Goal: Transaction & Acquisition: Purchase product/service

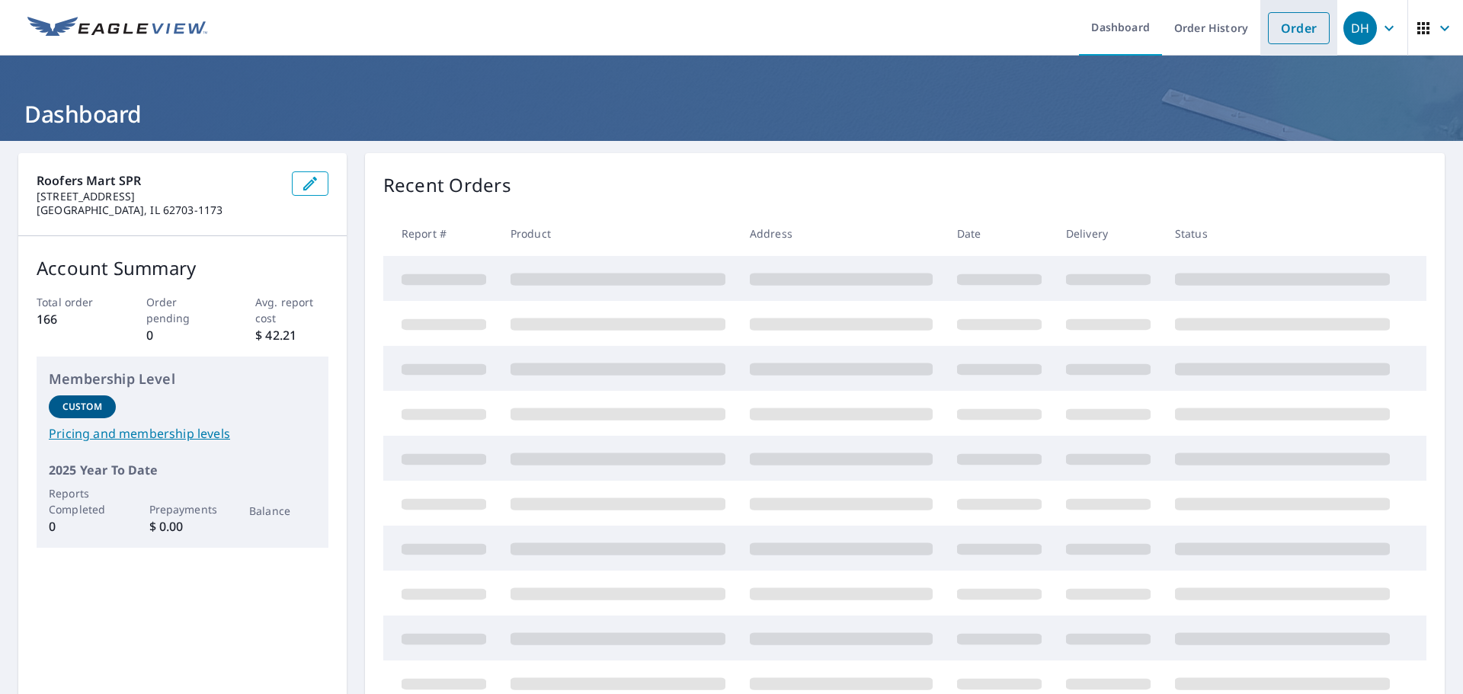
click at [1309, 22] on link "Order" at bounding box center [1299, 28] width 62 height 32
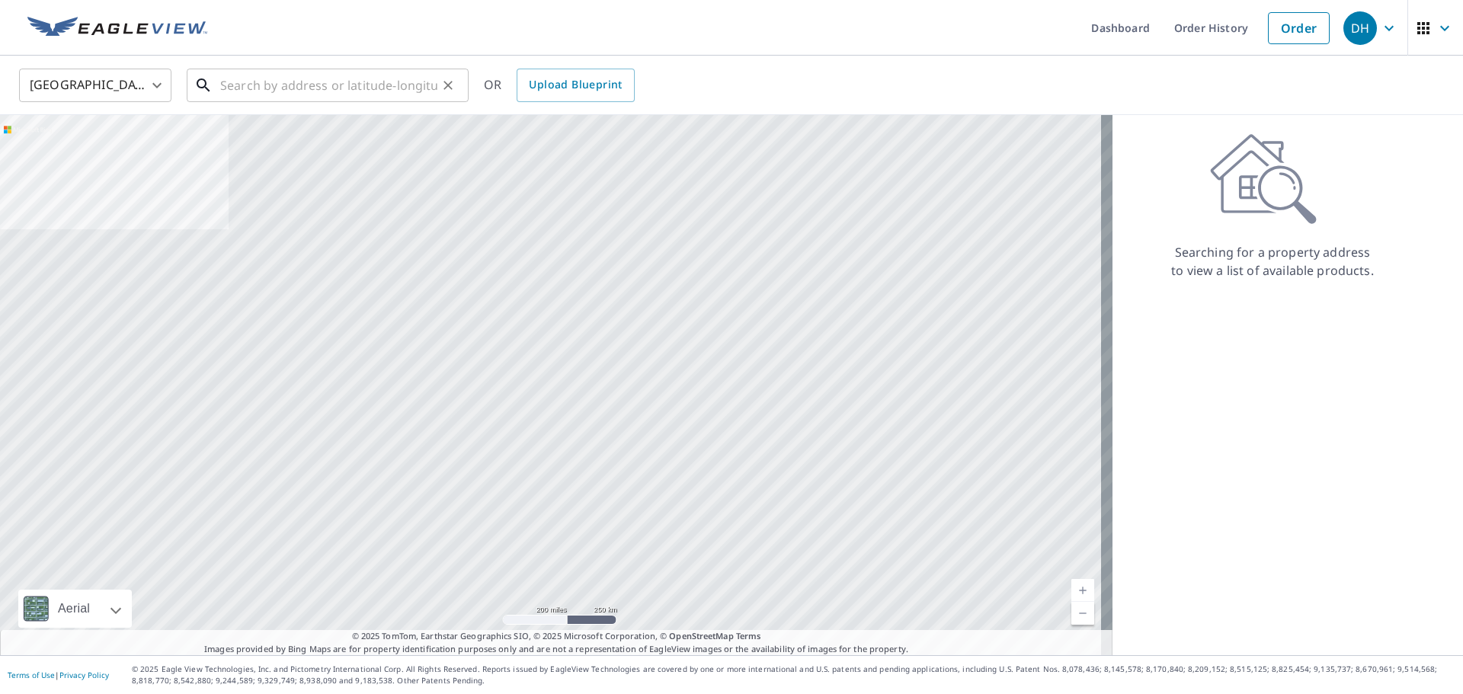
click at [322, 88] on input "text" at bounding box center [328, 85] width 217 height 43
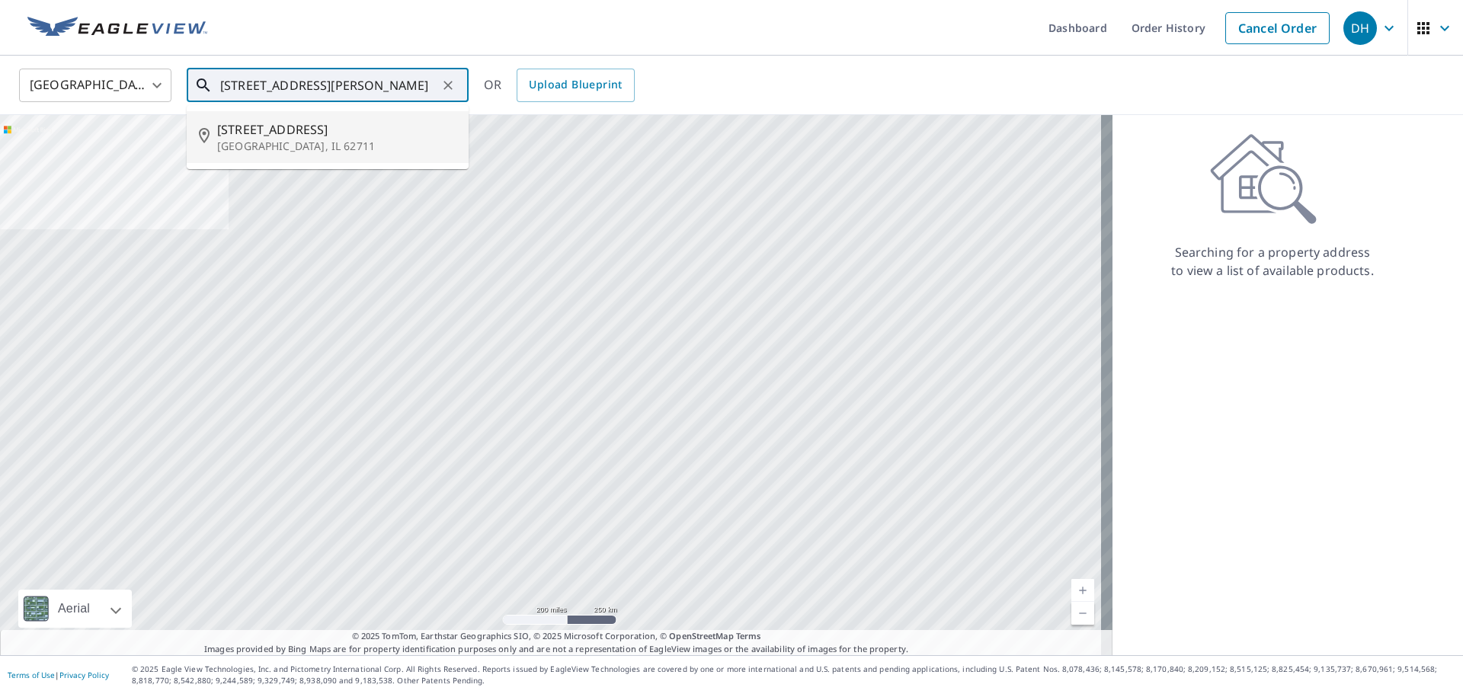
click at [322, 160] on li "[STREET_ADDRESS][PERSON_NAME]" at bounding box center [328, 137] width 282 height 52
type input "[STREET_ADDRESS][PERSON_NAME]"
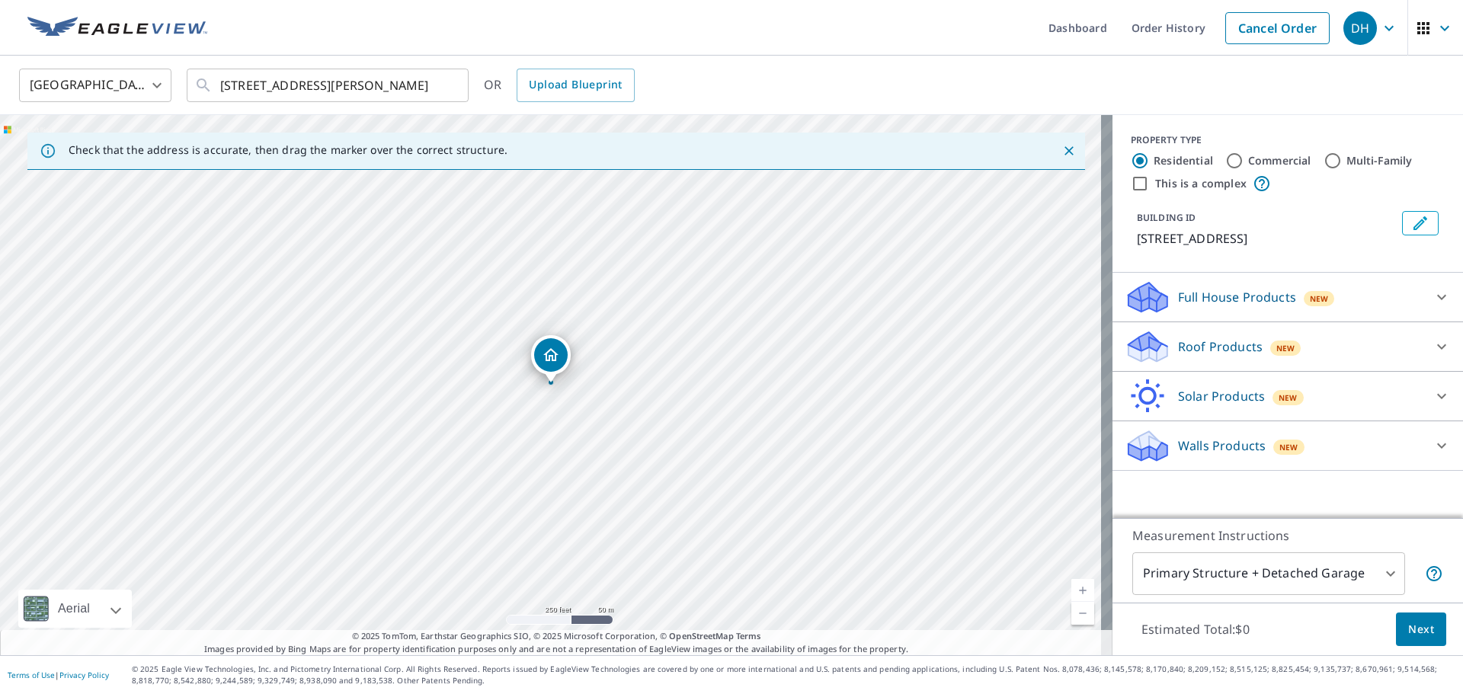
click at [1199, 340] on p "Roof Products" at bounding box center [1220, 347] width 85 height 18
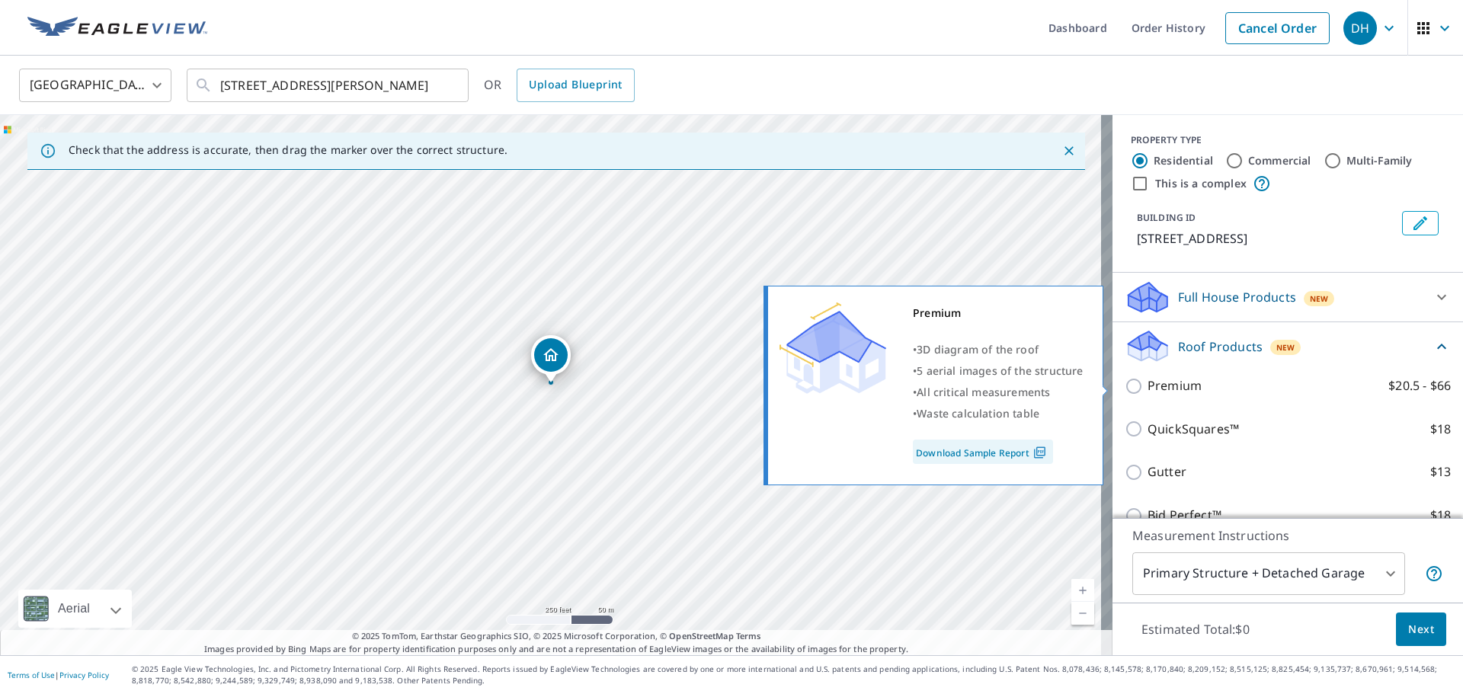
click at [1148, 376] on p "Premium" at bounding box center [1175, 385] width 54 height 19
click at [1144, 377] on input "Premium $20.5 - $66" at bounding box center [1136, 386] width 23 height 18
checkbox input "true"
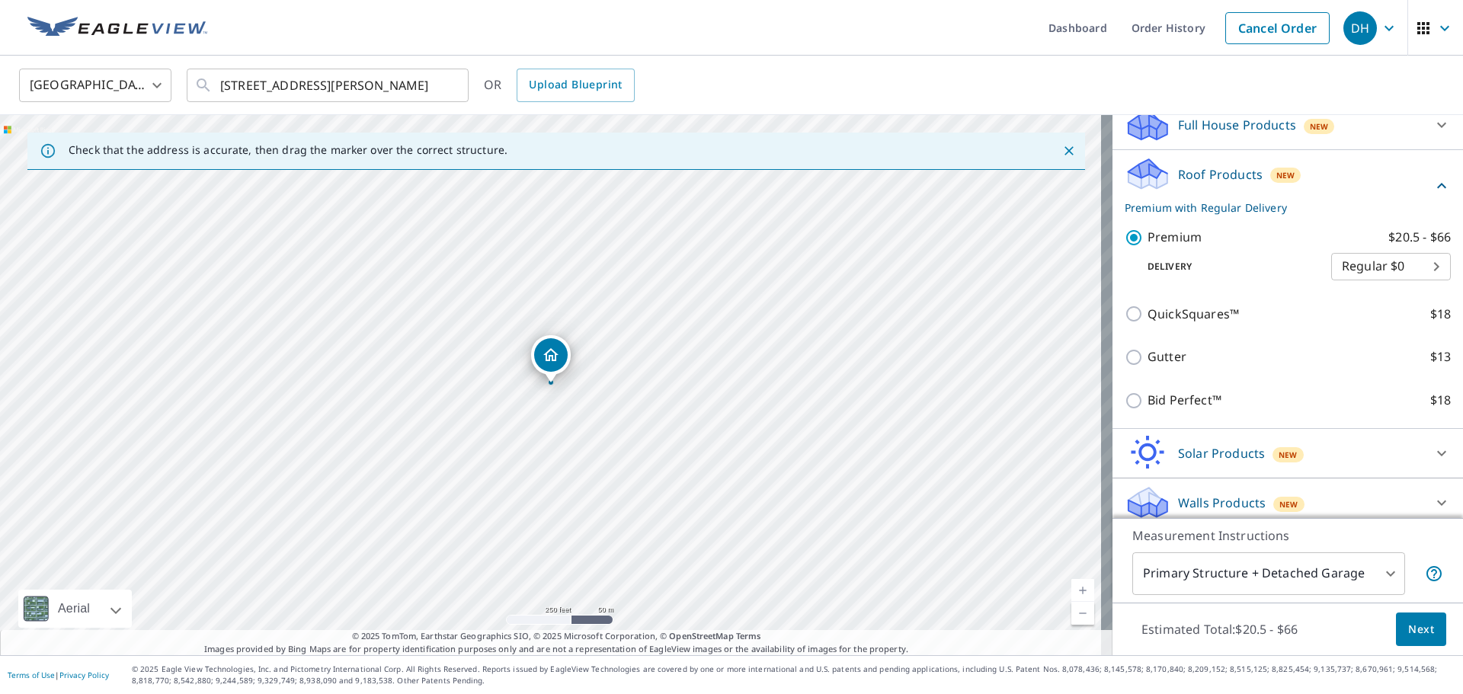
scroll to position [182, 0]
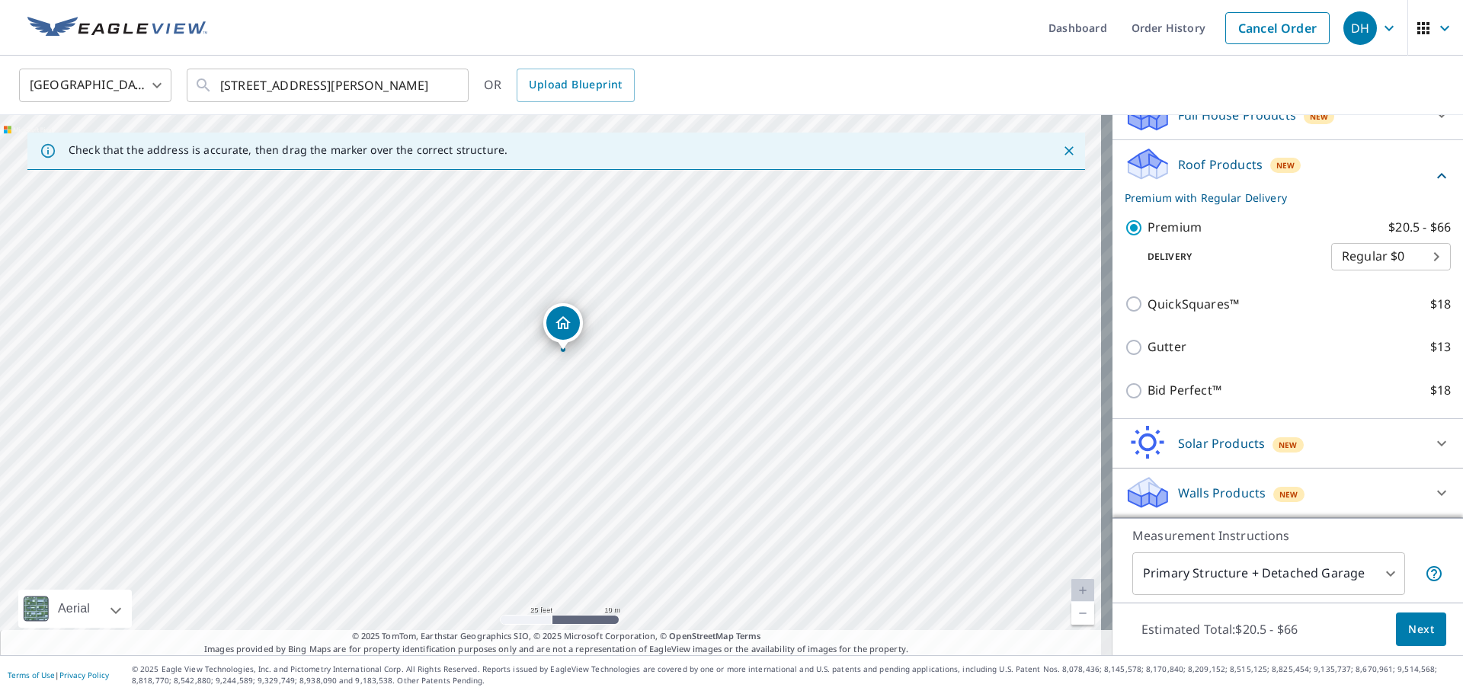
click at [1408, 633] on span "Next" at bounding box center [1421, 629] width 26 height 19
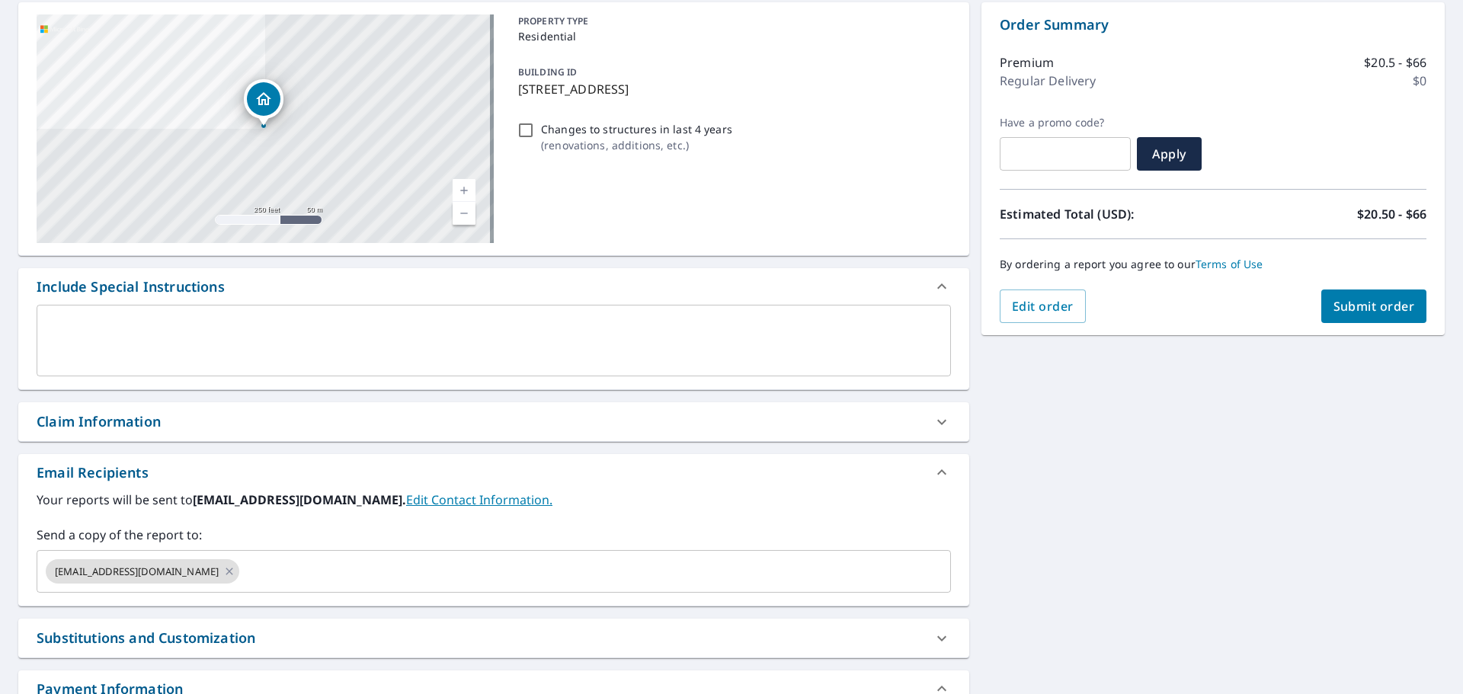
scroll to position [152, 0]
click at [155, 439] on div "Claim Information" at bounding box center [493, 420] width 951 height 39
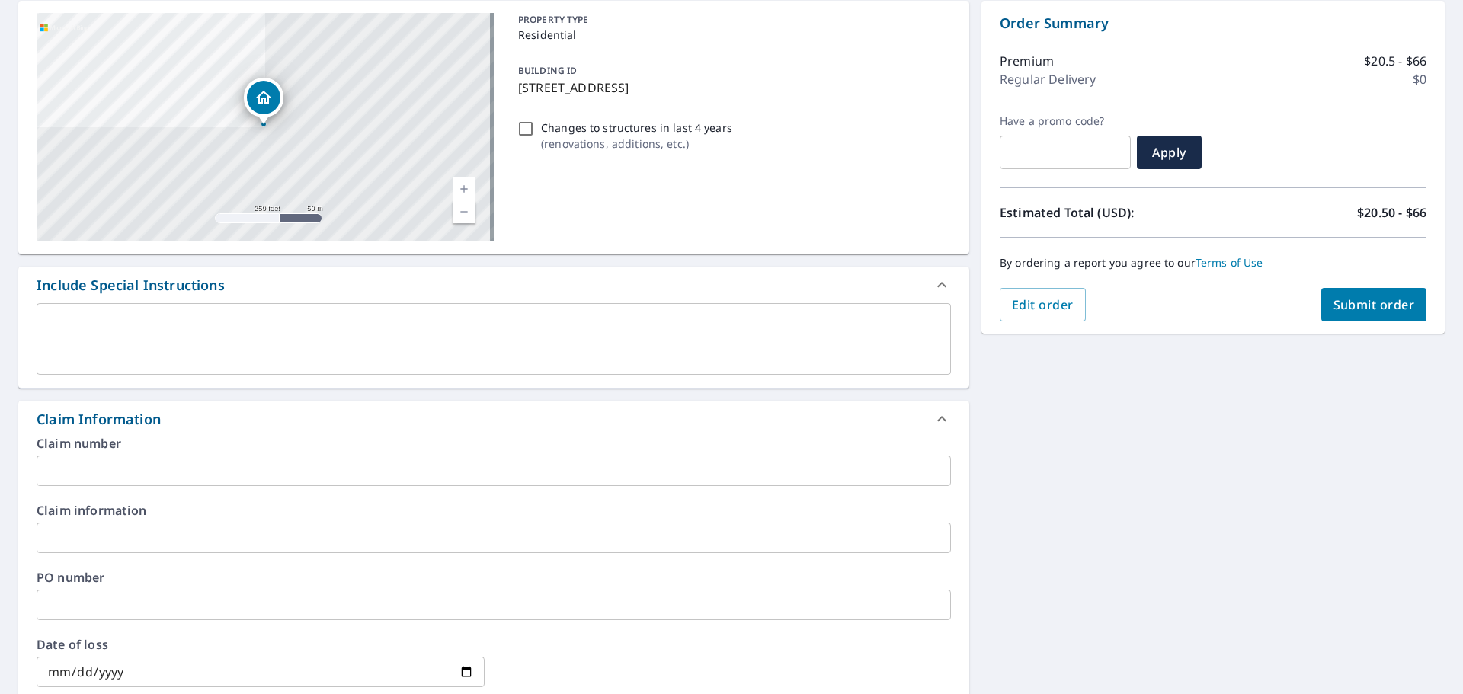
click at [154, 539] on input "text" at bounding box center [494, 538] width 914 height 30
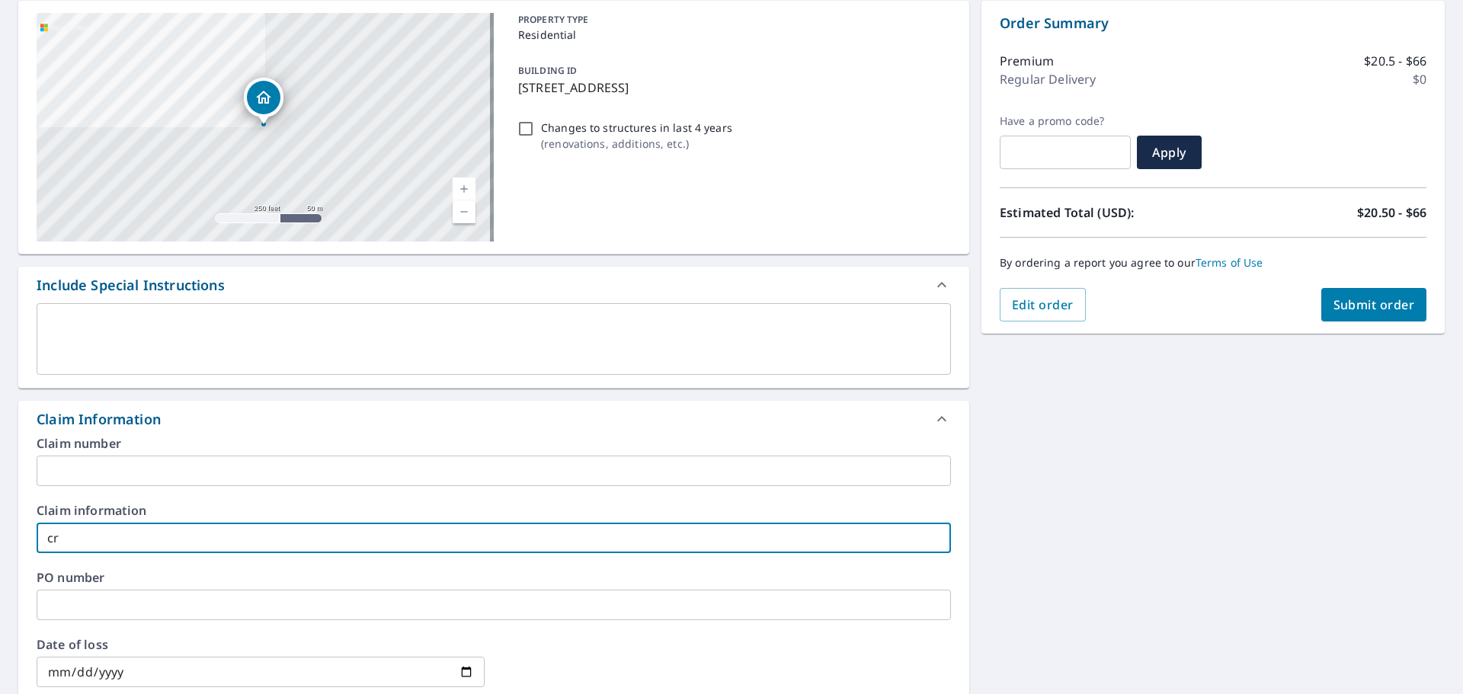
type input "c"
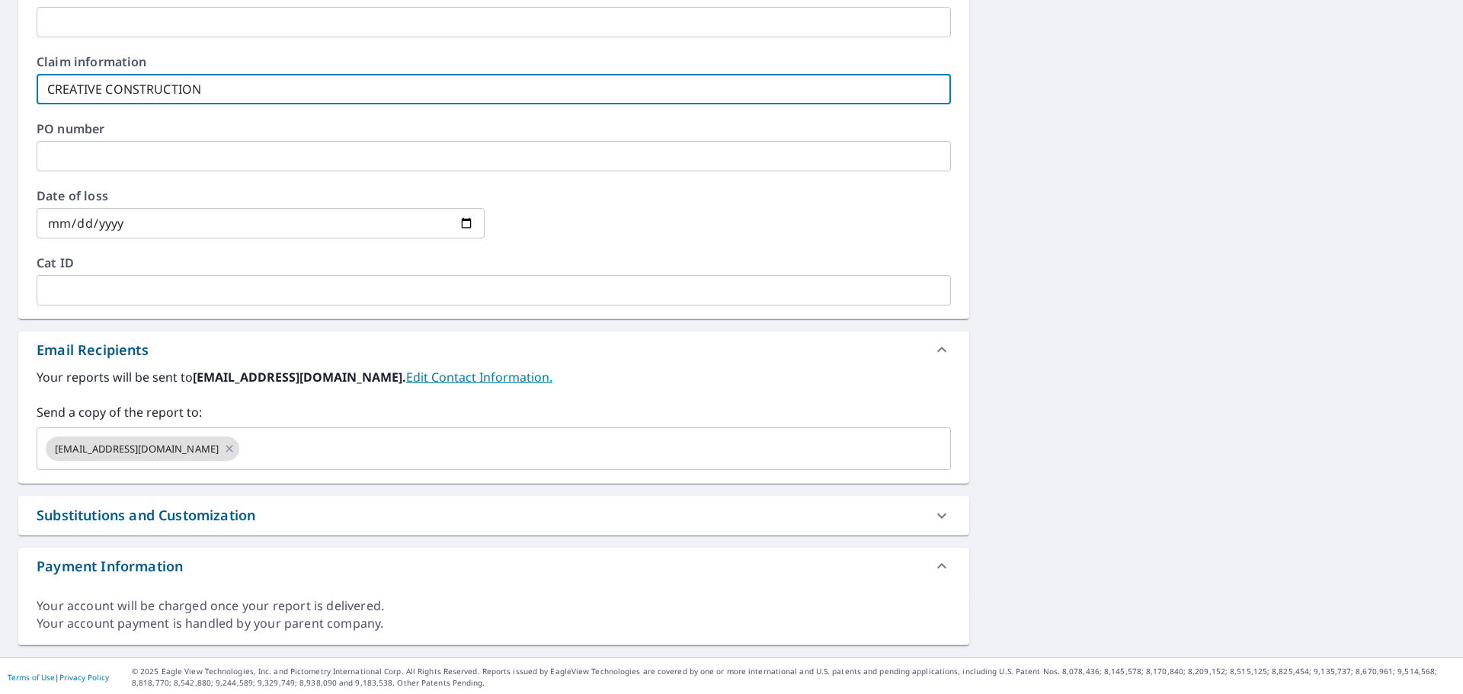
scroll to position [604, 0]
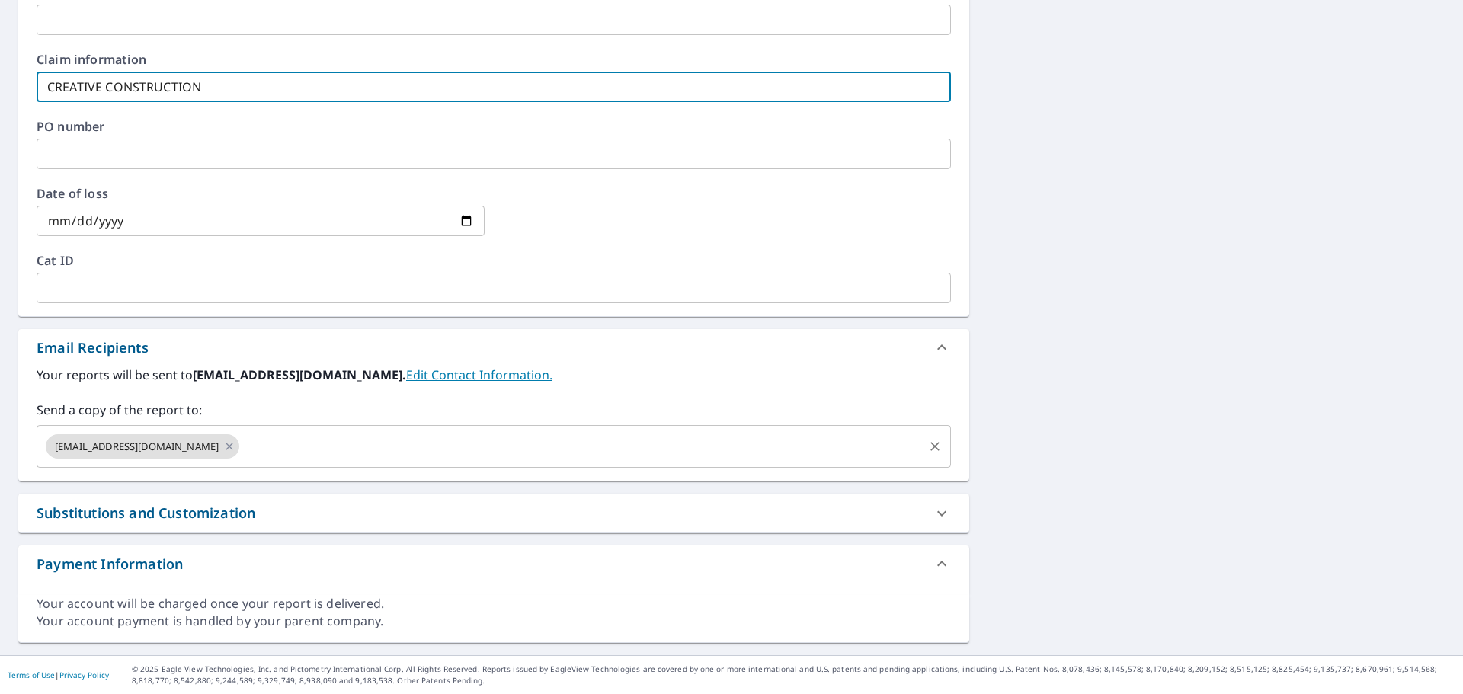
type input "CREATIVE CONSTRUCTION"
click at [263, 445] on input "text" at bounding box center [582, 446] width 680 height 29
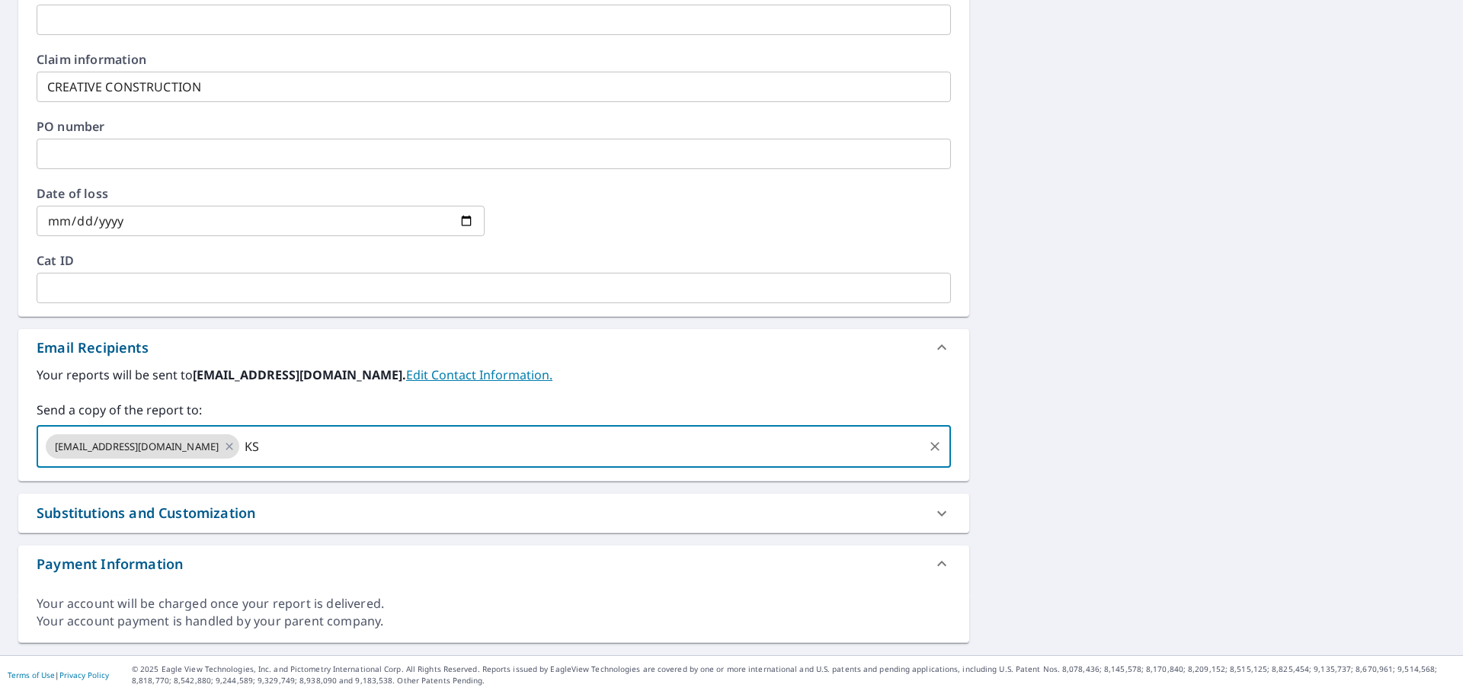
type input "K"
type input "[EMAIL_ADDRESS][DOMAIN_NAME]"
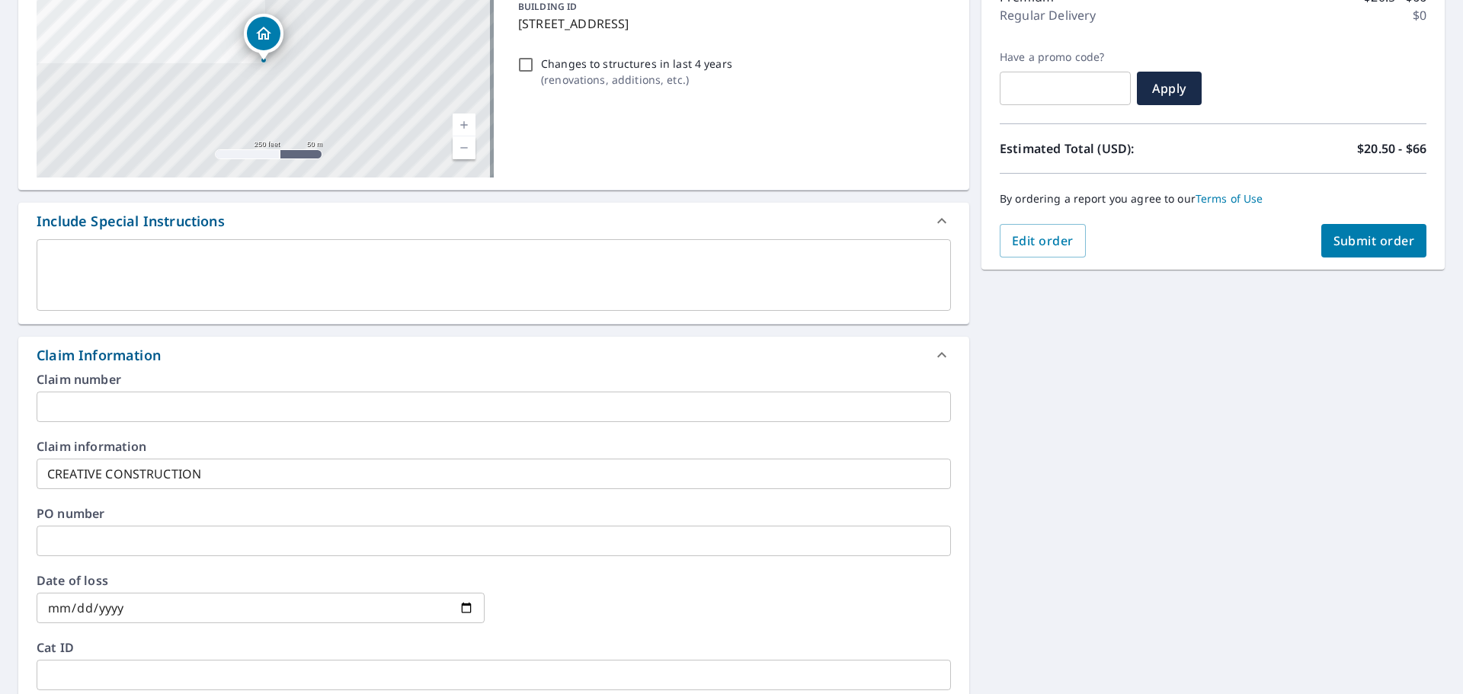
scroll to position [0, 0]
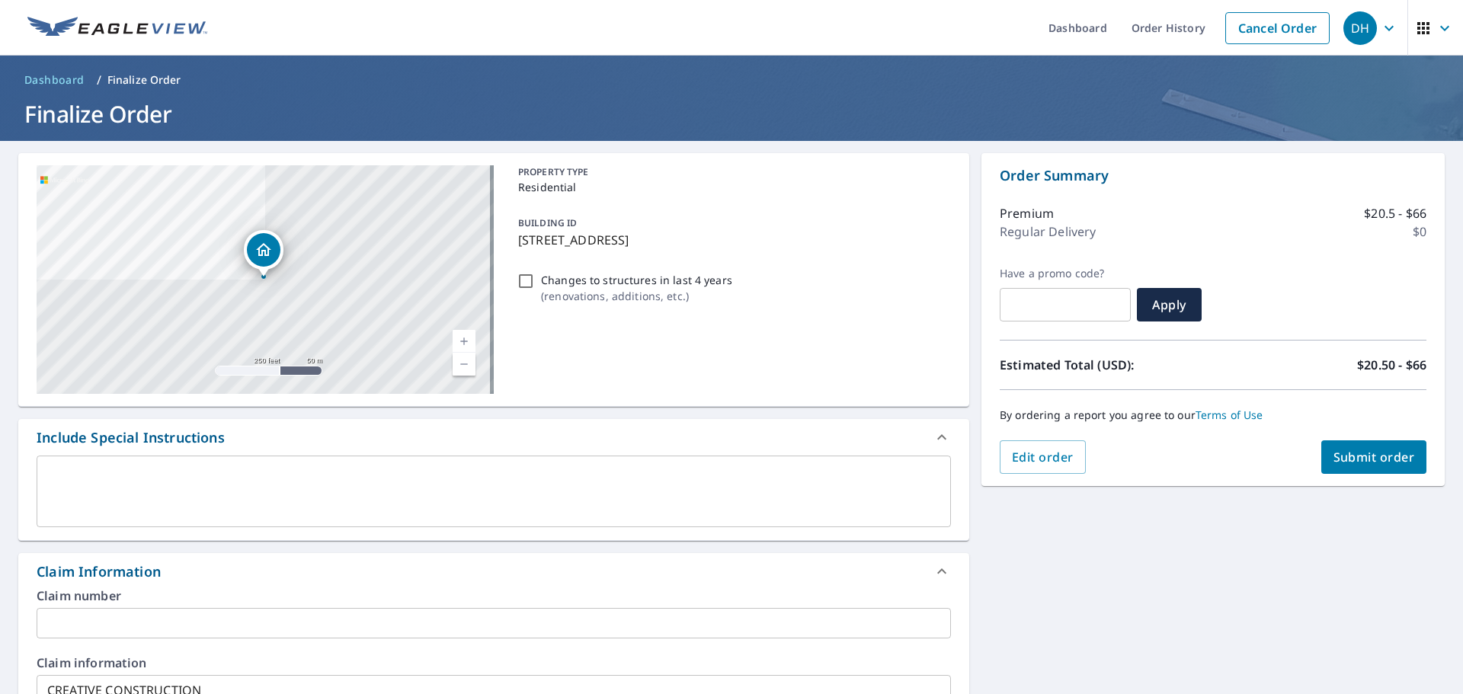
click at [1367, 466] on button "Submit order" at bounding box center [1374, 457] width 106 height 34
